Goal: Task Accomplishment & Management: Manage account settings

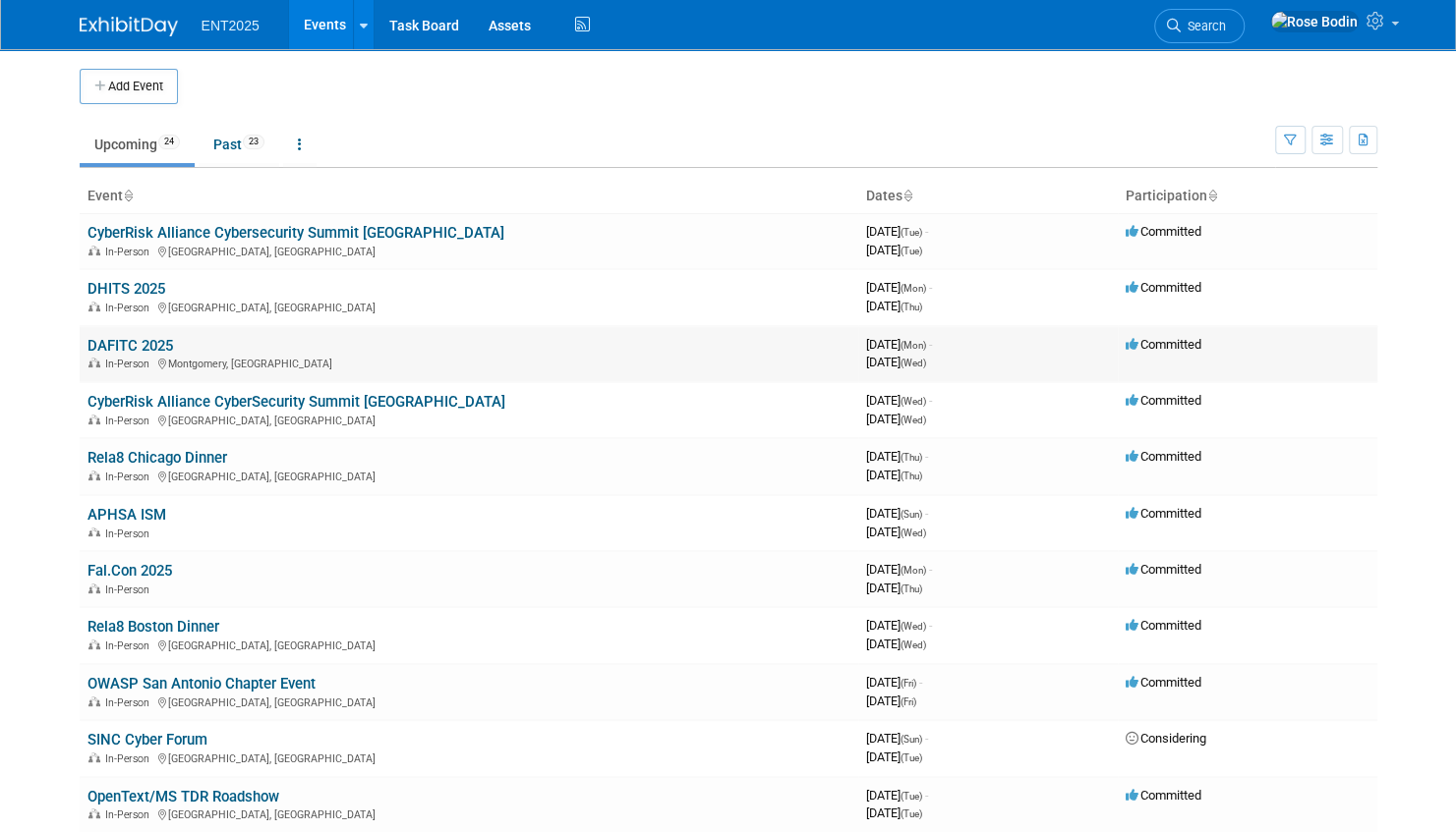
click at [157, 340] on link "DAFITC 2025" at bounding box center [131, 347] width 86 height 18
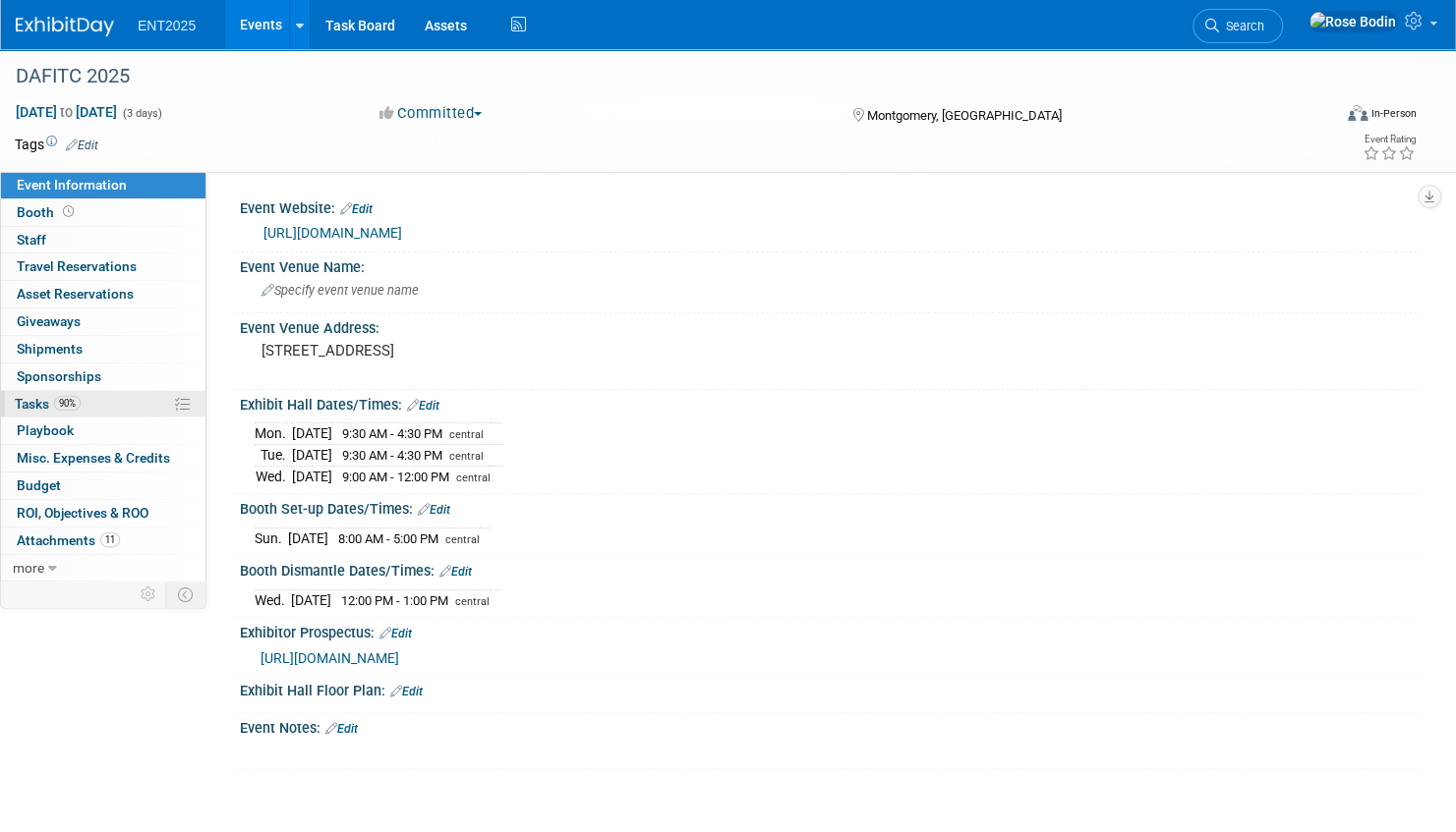
click at [121, 401] on link "90% Tasks 90%" at bounding box center [103, 405] width 205 height 27
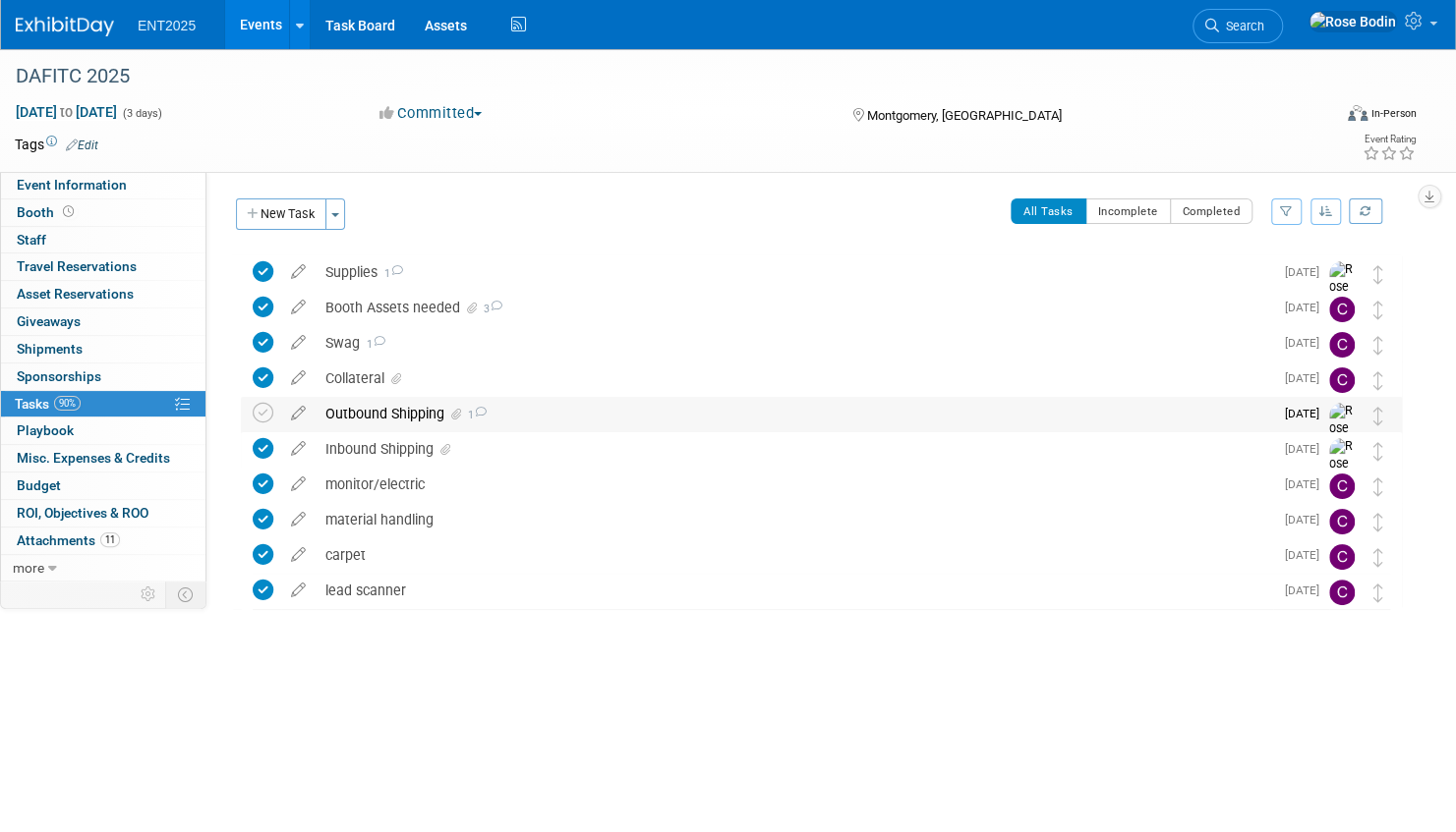
click at [539, 411] on div "Outbound Shipping 1" at bounding box center [794, 414] width 957 height 33
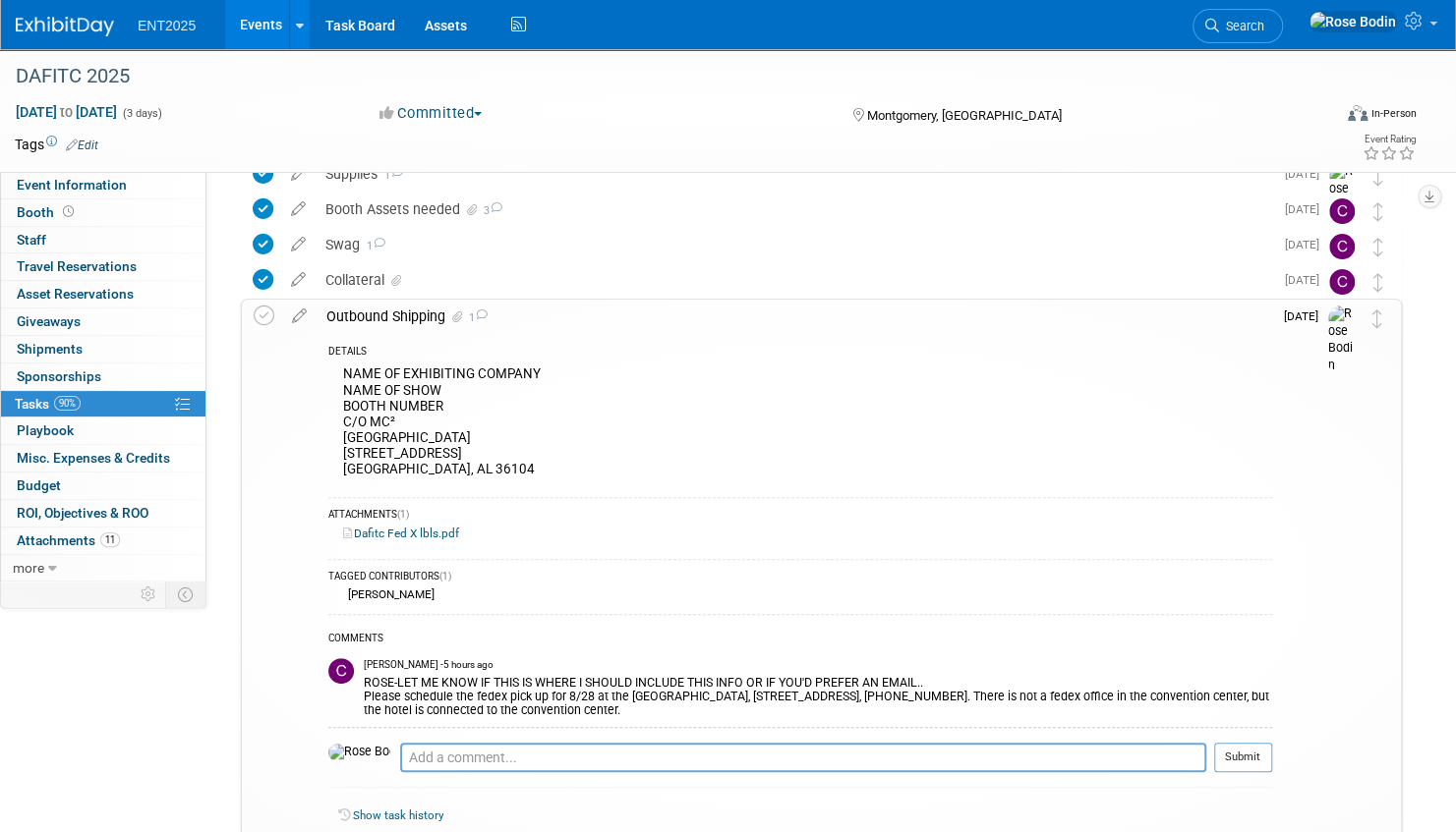
scroll to position [197, 0]
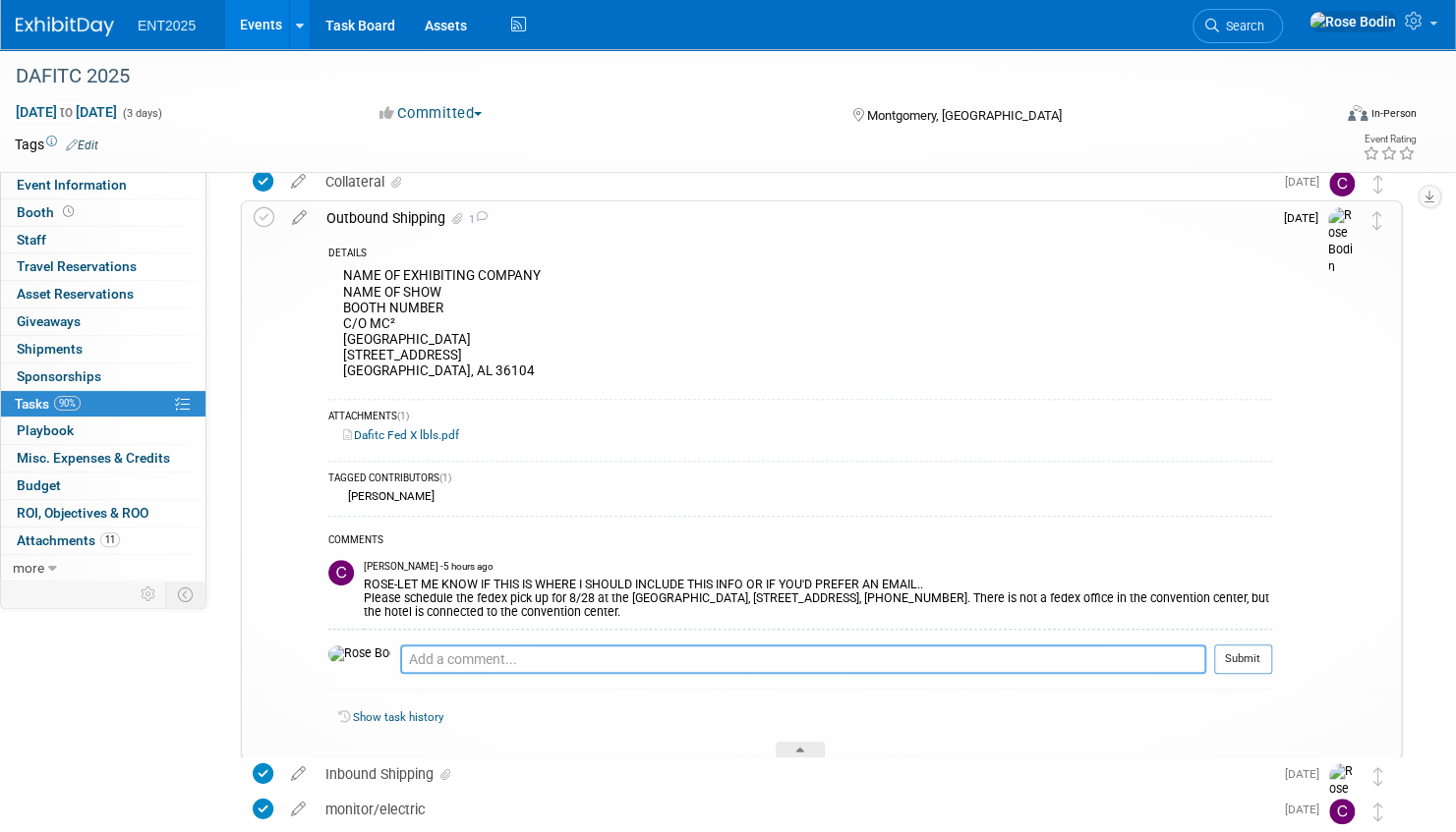
click at [400, 652] on textarea at bounding box center [802, 659] width 806 height 30
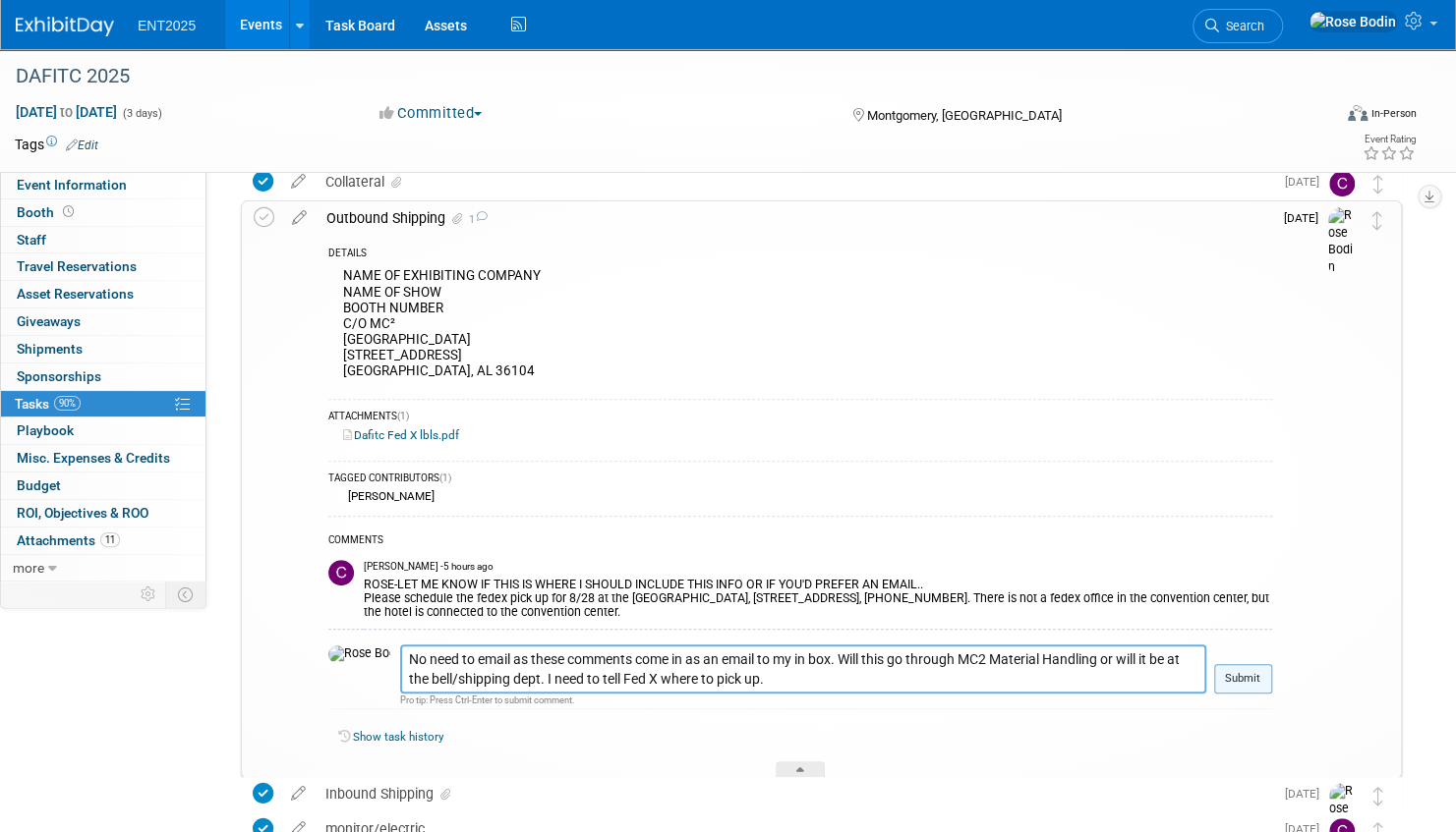
type textarea "No need to email as these comments come in as an email to my in box. Will this …"
click at [1237, 676] on button "Submit" at bounding box center [1243, 679] width 58 height 30
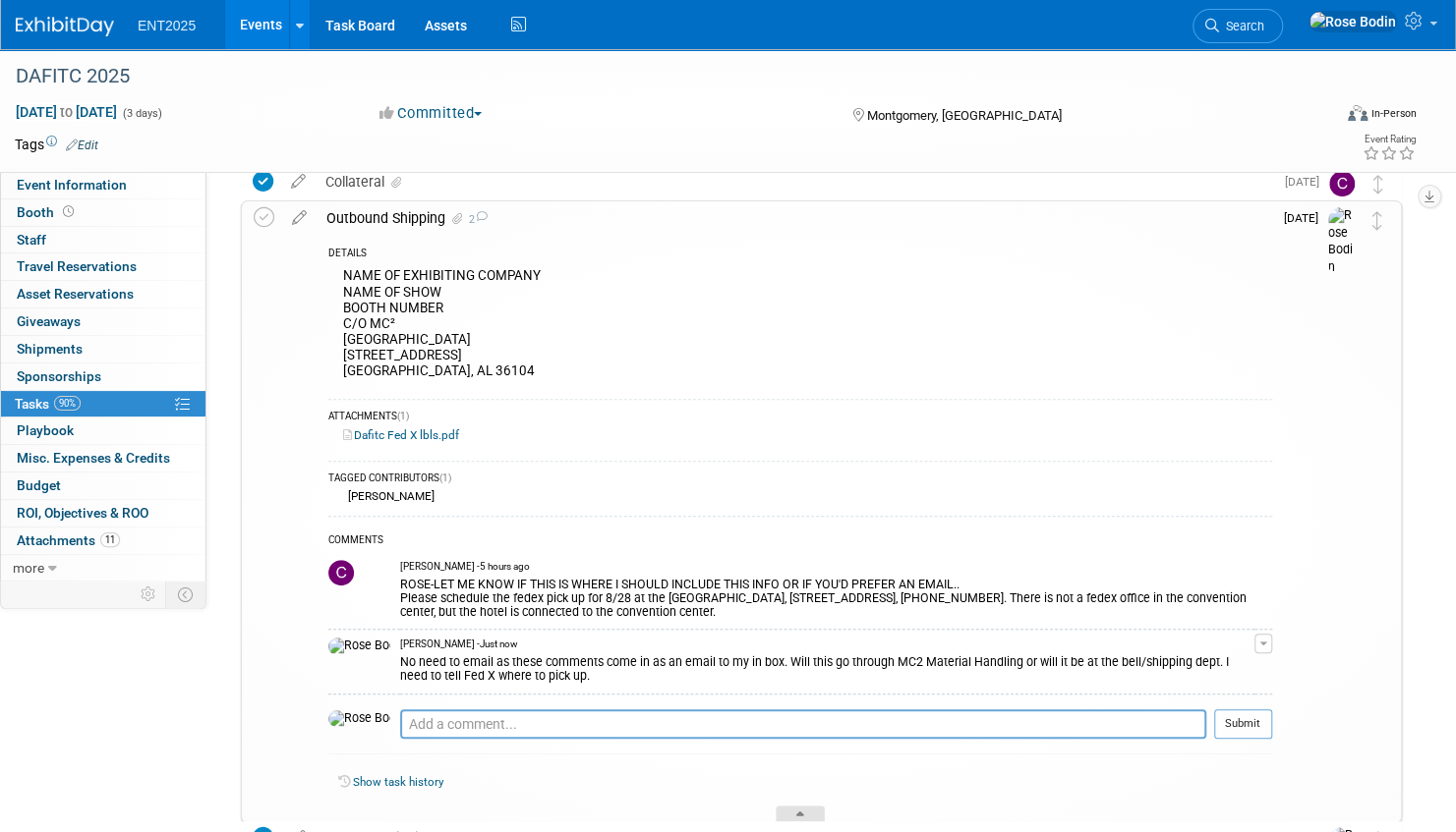
click at [805, 810] on div at bounding box center [799, 814] width 49 height 17
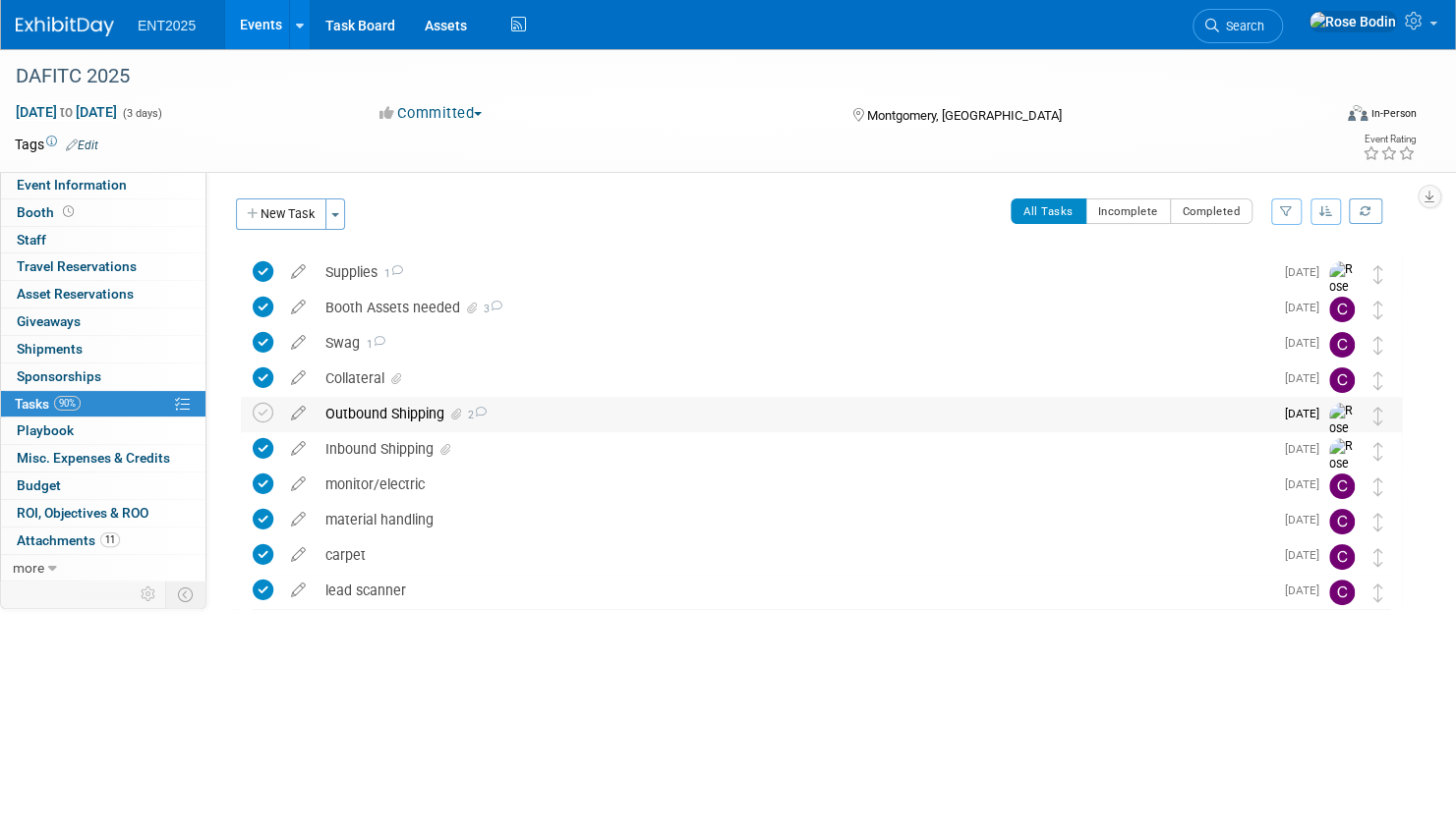
scroll to position [0, 0]
click at [647, 416] on div "Outbound Shipping 2" at bounding box center [794, 414] width 957 height 33
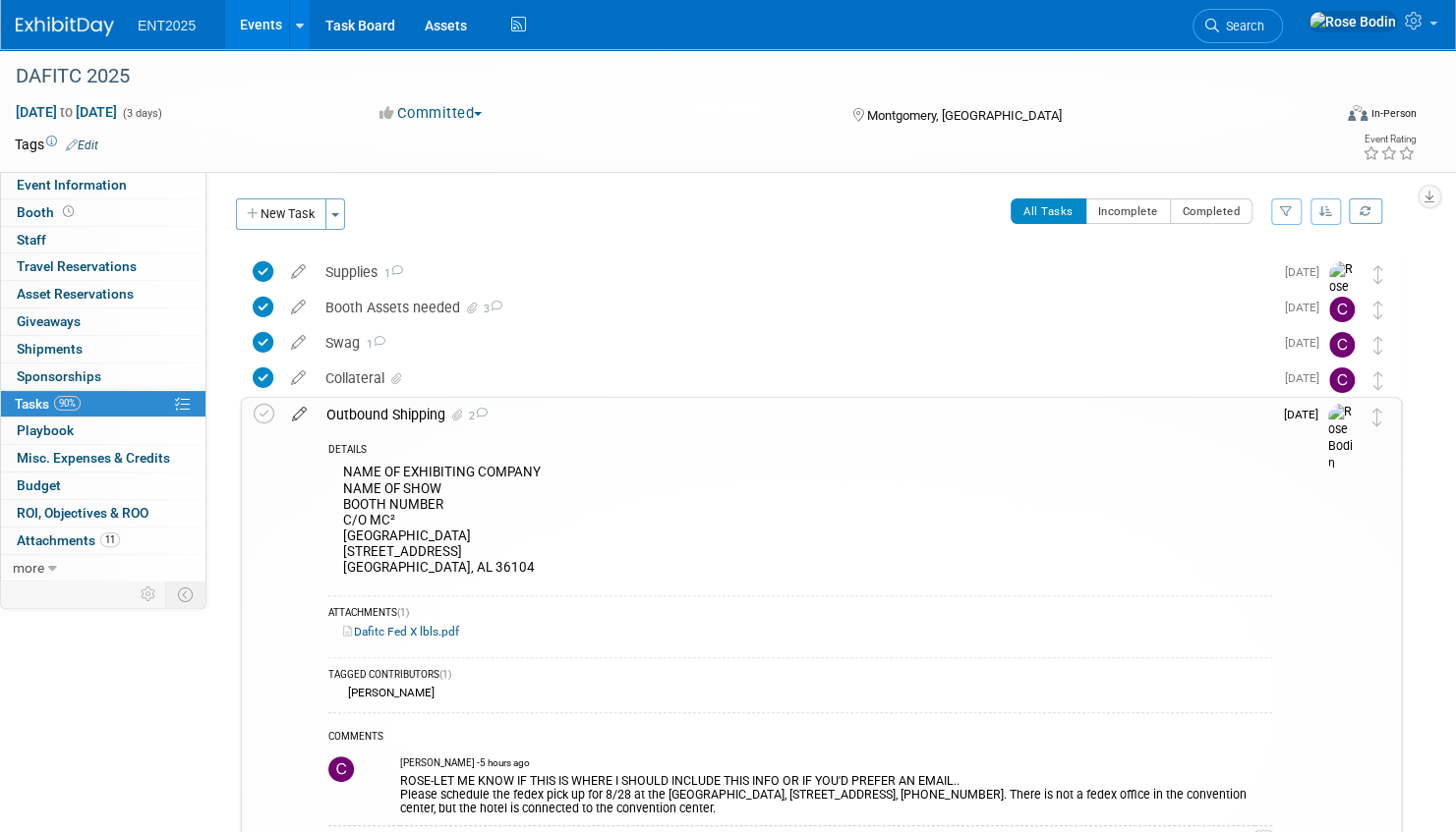
click at [299, 413] on icon at bounding box center [299, 411] width 34 height 25
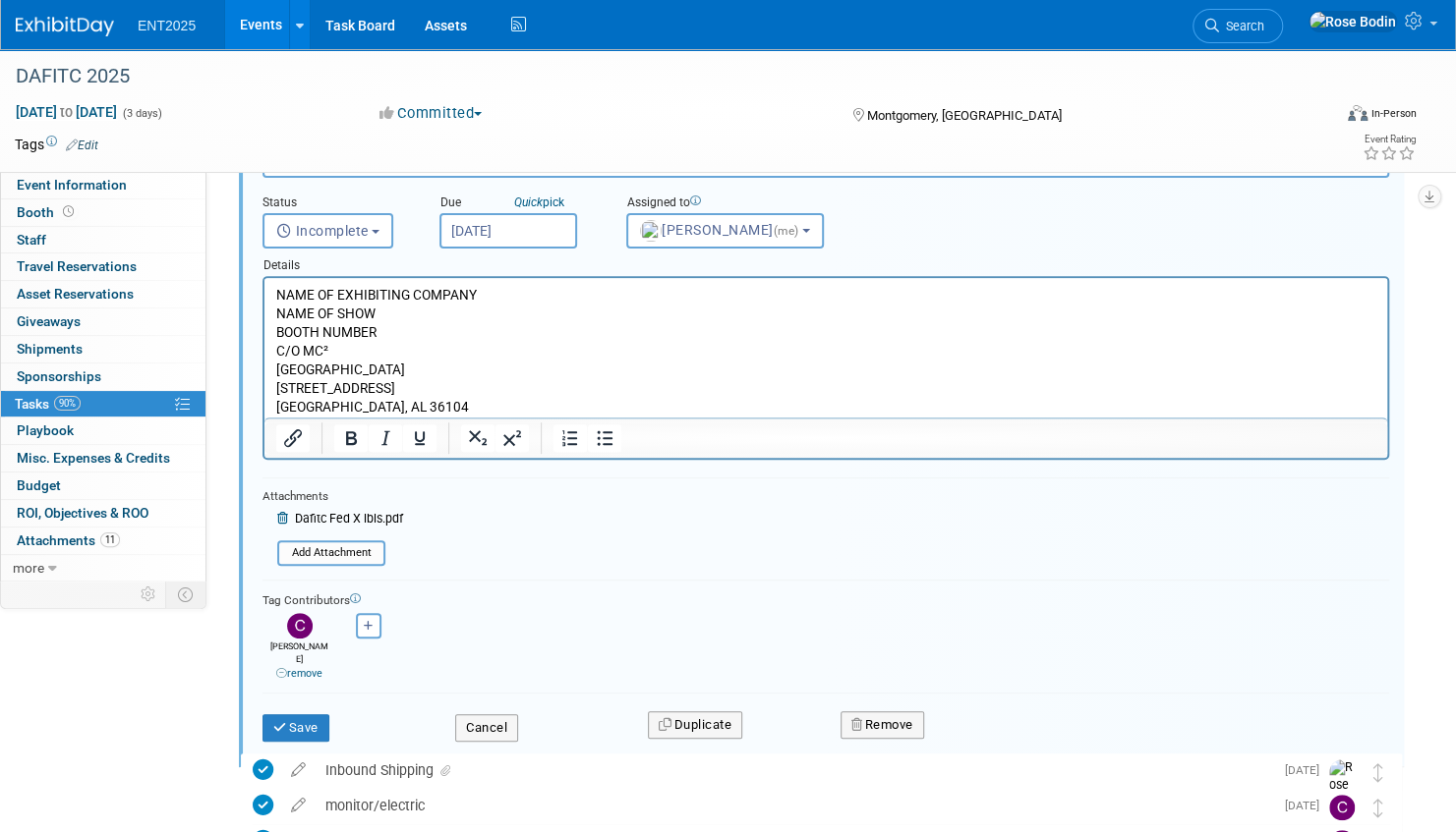
scroll to position [295, 0]
click at [309, 712] on button "Save" at bounding box center [296, 726] width 67 height 28
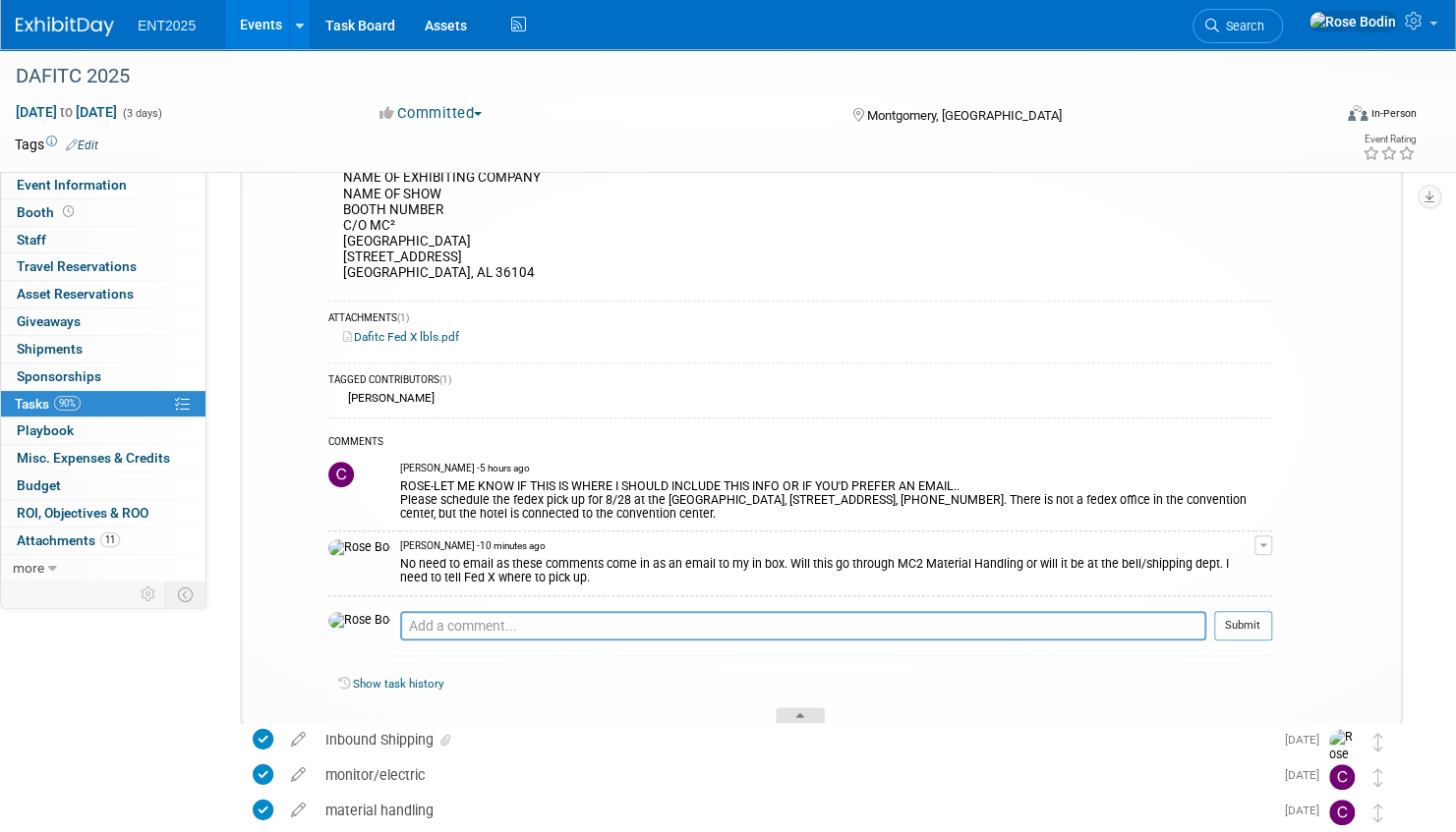
click at [797, 714] on icon at bounding box center [800, 719] width 8 height 12
